Goal: Navigation & Orientation: Find specific page/section

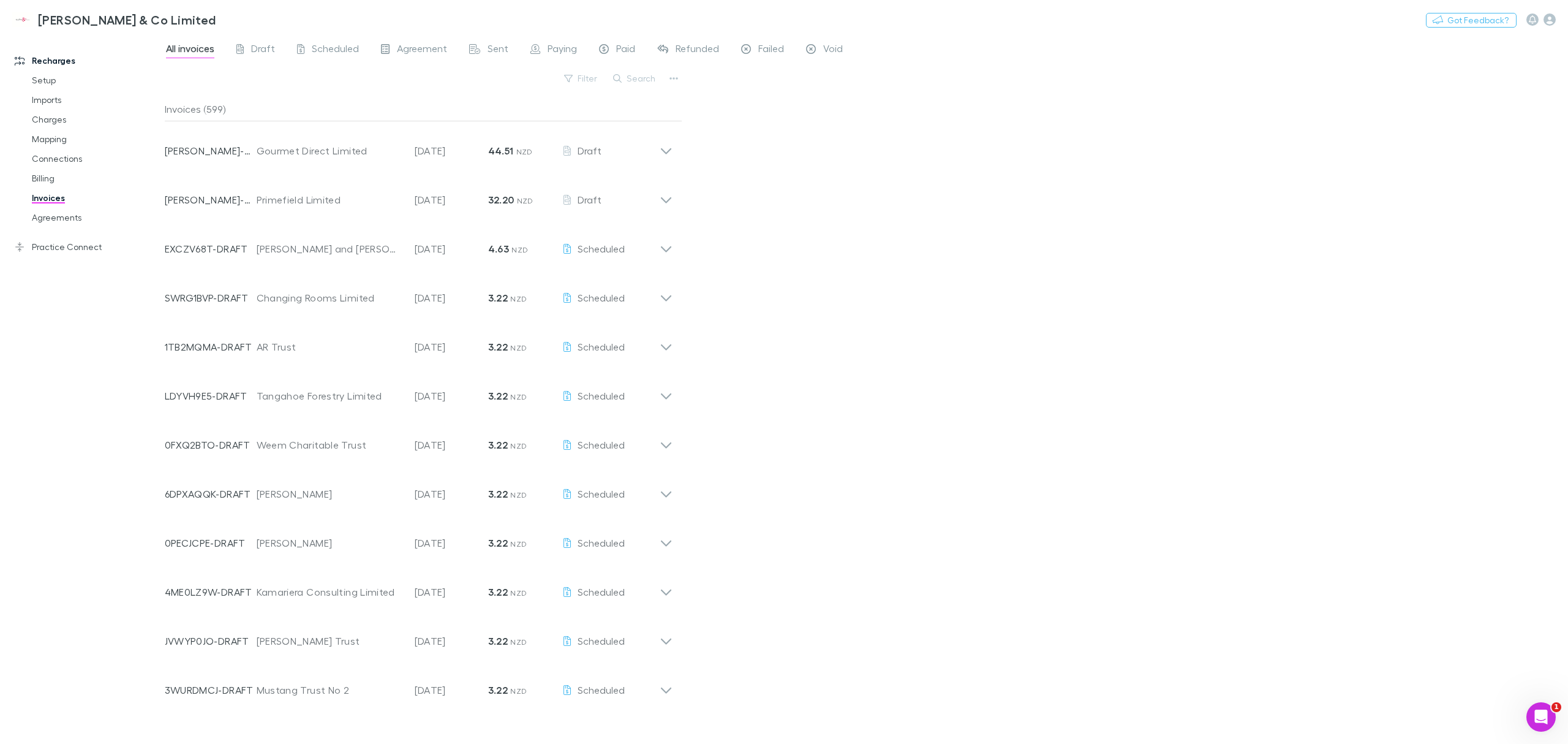
click at [44, 203] on link "Invoices" at bounding box center [97, 198] width 155 height 20
click at [899, 185] on div "All invoices Draft Scheduled Agreement Sent Paying Paid Refunded Failed Void Fi…" at bounding box center [866, 389] width 1404 height 709
click at [54, 107] on link "Imports" at bounding box center [97, 100] width 155 height 20
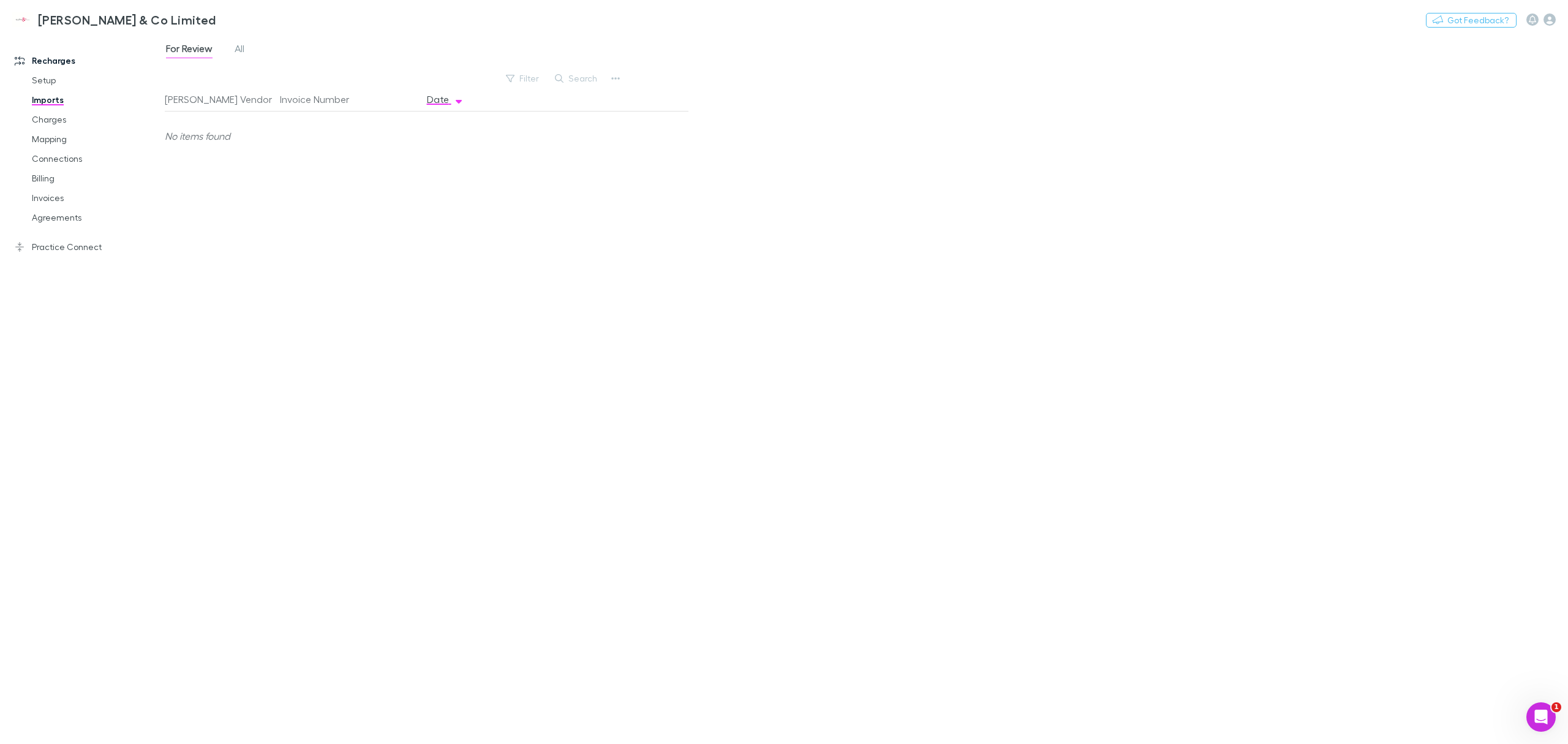
click at [54, 125] on link "Charges" at bounding box center [97, 120] width 155 height 20
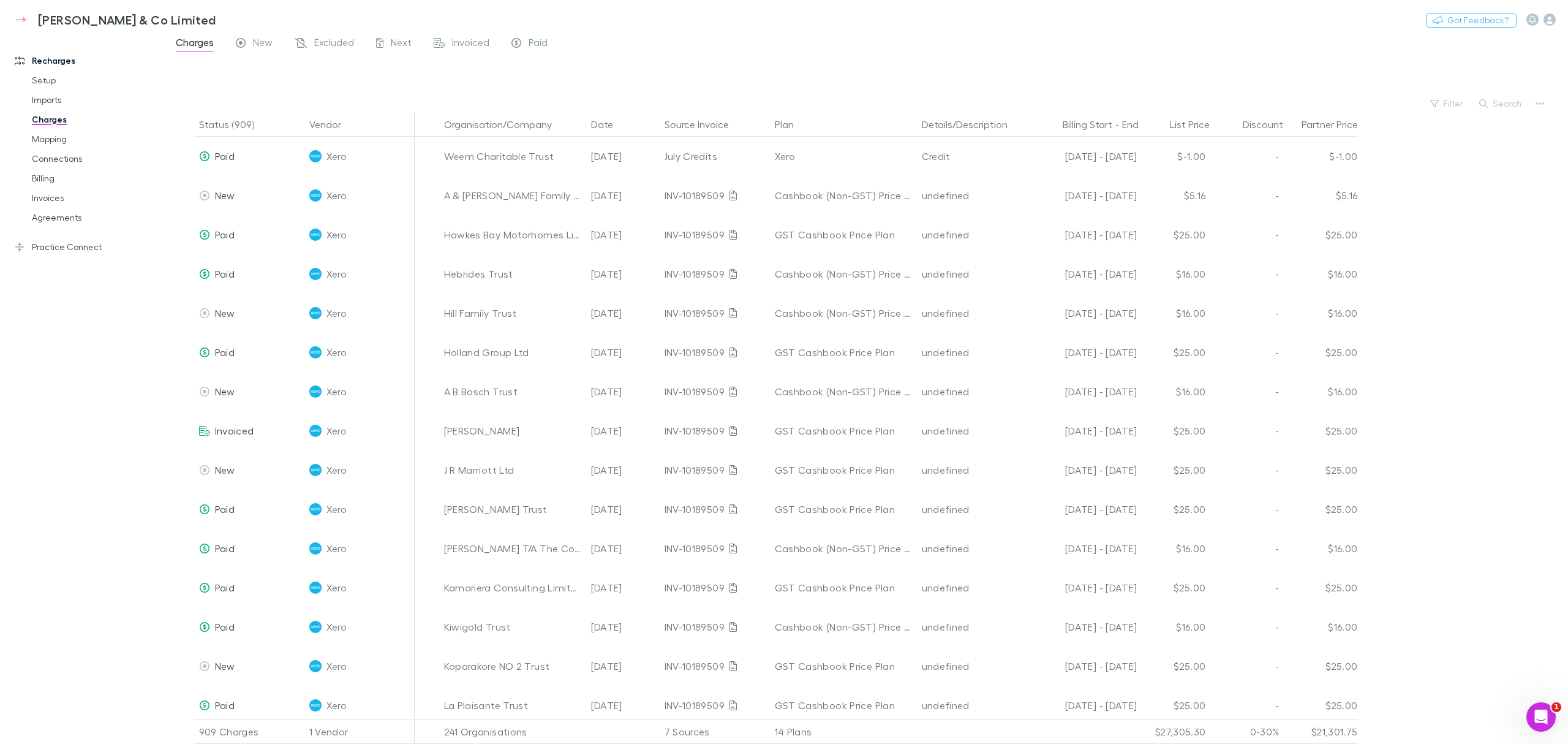
click at [1079, 77] on div at bounding box center [877, 76] width 1381 height 37
